Goal: Task Accomplishment & Management: Complete application form

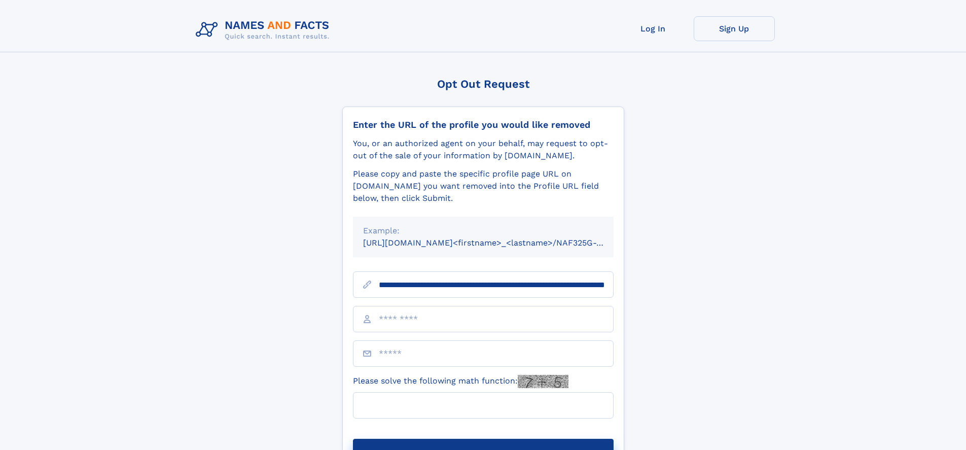
scroll to position [0, 105]
type input "**********"
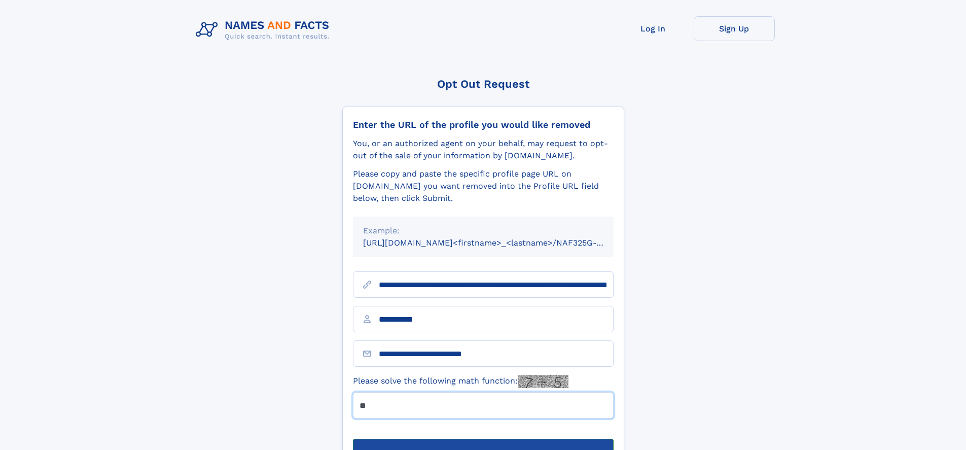
type input "**"
click at [483, 439] on button "Submit Opt Out Request" at bounding box center [483, 455] width 261 height 32
